Goal: Task Accomplishment & Management: Manage account settings

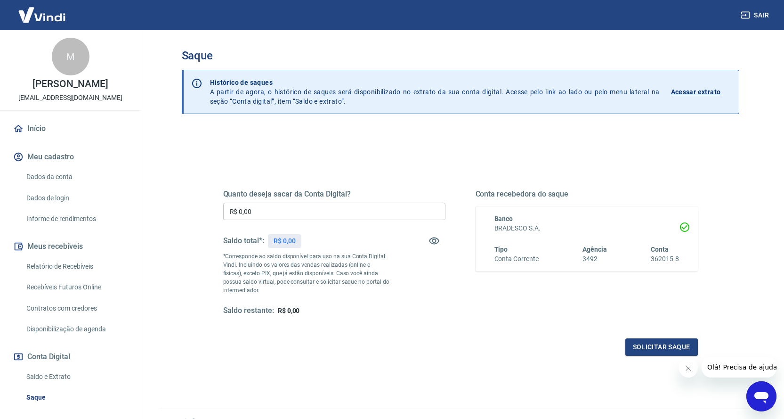
click at [287, 211] on input "R$ 0,00" at bounding box center [334, 210] width 222 height 17
click at [318, 214] on input "R$ 0,00" at bounding box center [334, 210] width 222 height 17
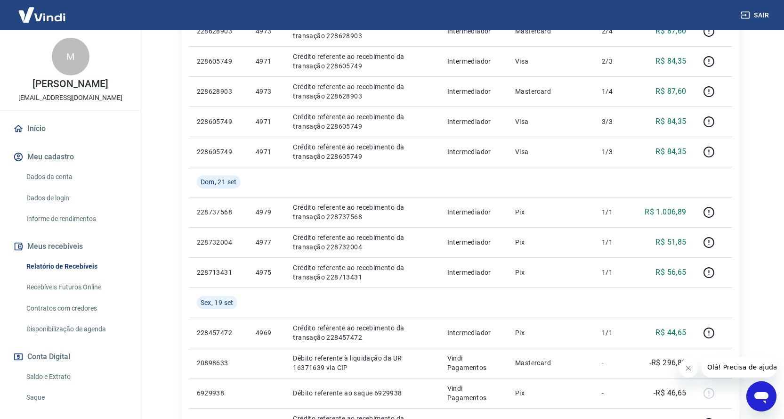
scroll to position [312, 0]
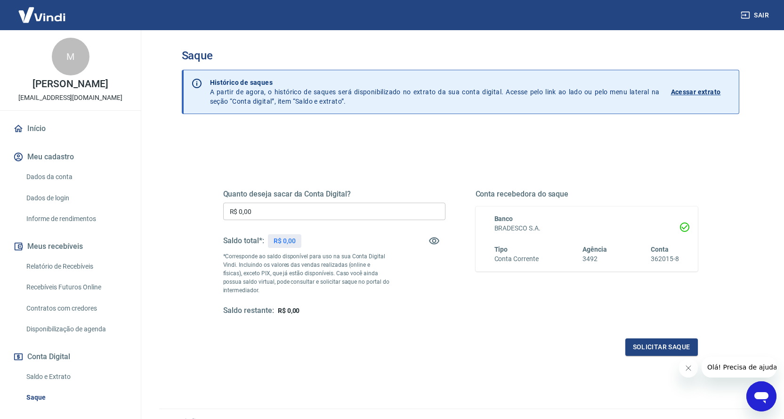
click at [330, 216] on input "R$ 0,00" at bounding box center [334, 210] width 222 height 17
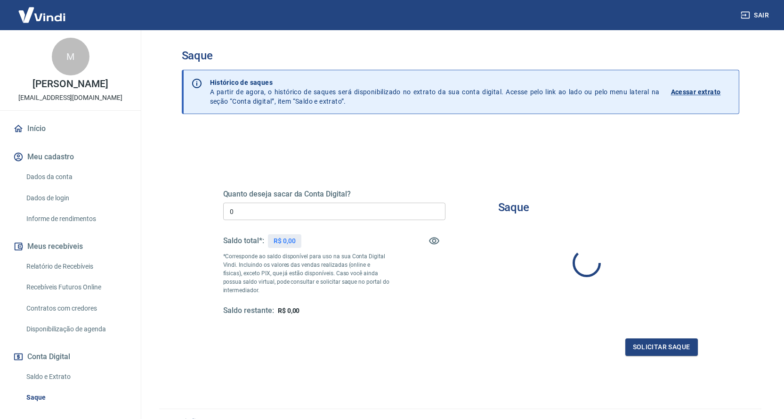
type input "R$ 0,00"
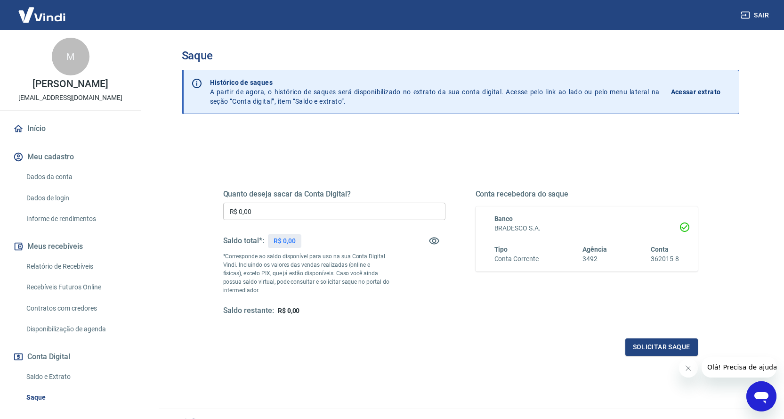
click at [274, 212] on input "R$ 0,00" at bounding box center [334, 210] width 222 height 17
